Goal: Information Seeking & Learning: Check status

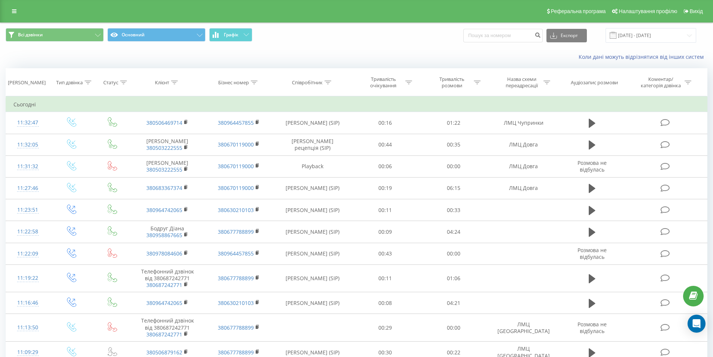
click at [480, 44] on div "Всі дзвінки Основний Графік Експорт .csv .xls .xlsx 20.08.2025 - 20.09.2025" at bounding box center [356, 35] width 713 height 25
click at [482, 40] on input at bounding box center [503, 35] width 79 height 13
paste input "0685002390"
type input "0685002390"
click at [541, 36] on icon "submit" at bounding box center [538, 34] width 6 height 4
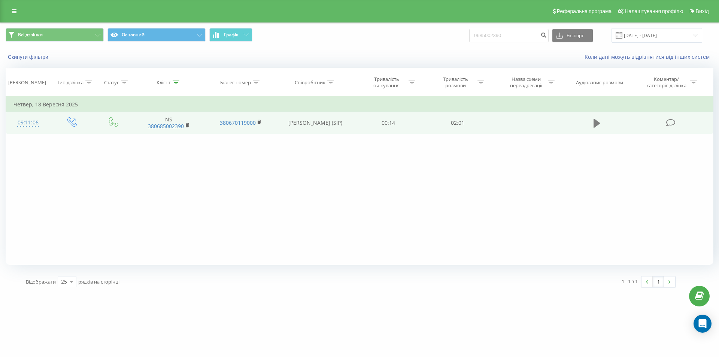
click at [593, 127] on button at bounding box center [596, 123] width 11 height 11
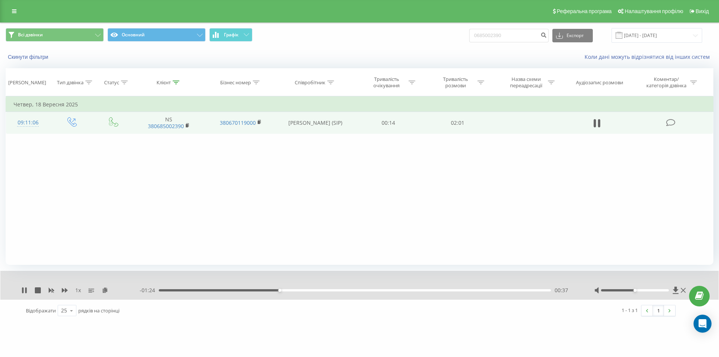
click at [28, 290] on div "1 x" at bounding box center [80, 289] width 118 height 7
click at [28, 293] on div "1 x" at bounding box center [80, 289] width 118 height 7
click at [26, 292] on icon at bounding box center [25, 290] width 1 height 6
drag, startPoint x: 520, startPoint y: 33, endPoint x: 341, endPoint y: 38, distance: 179.0
click at [341, 38] on div "Всі дзвінки Основний Графік 0685002390 Експорт .csv .xls .xlsx [DATE] - [DATE]" at bounding box center [360, 35] width 708 height 15
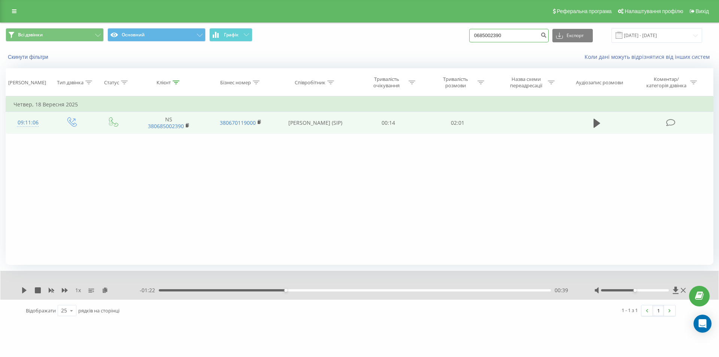
paste input "380990590111"
type input "380990590111"
click at [547, 36] on icon "submit" at bounding box center [543, 34] width 6 height 4
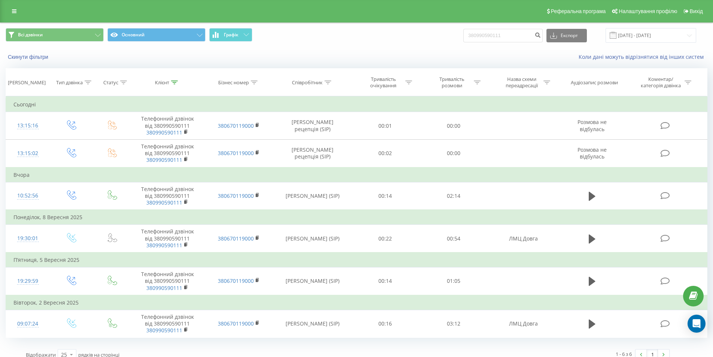
click at [7, 12] on div "Реферальна програма Налаштування профілю Вихід" at bounding box center [356, 11] width 713 height 22
click at [9, 12] on link at bounding box center [13, 11] width 13 height 10
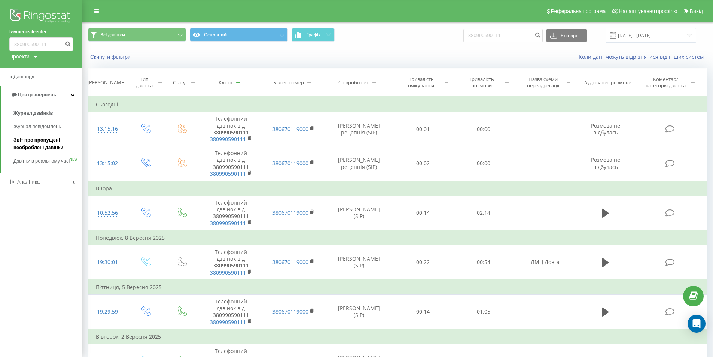
click at [17, 145] on span "Звіт про пропущені необроблені дзвінки" at bounding box center [45, 143] width 65 height 15
